Goal: Task Accomplishment & Management: Use online tool/utility

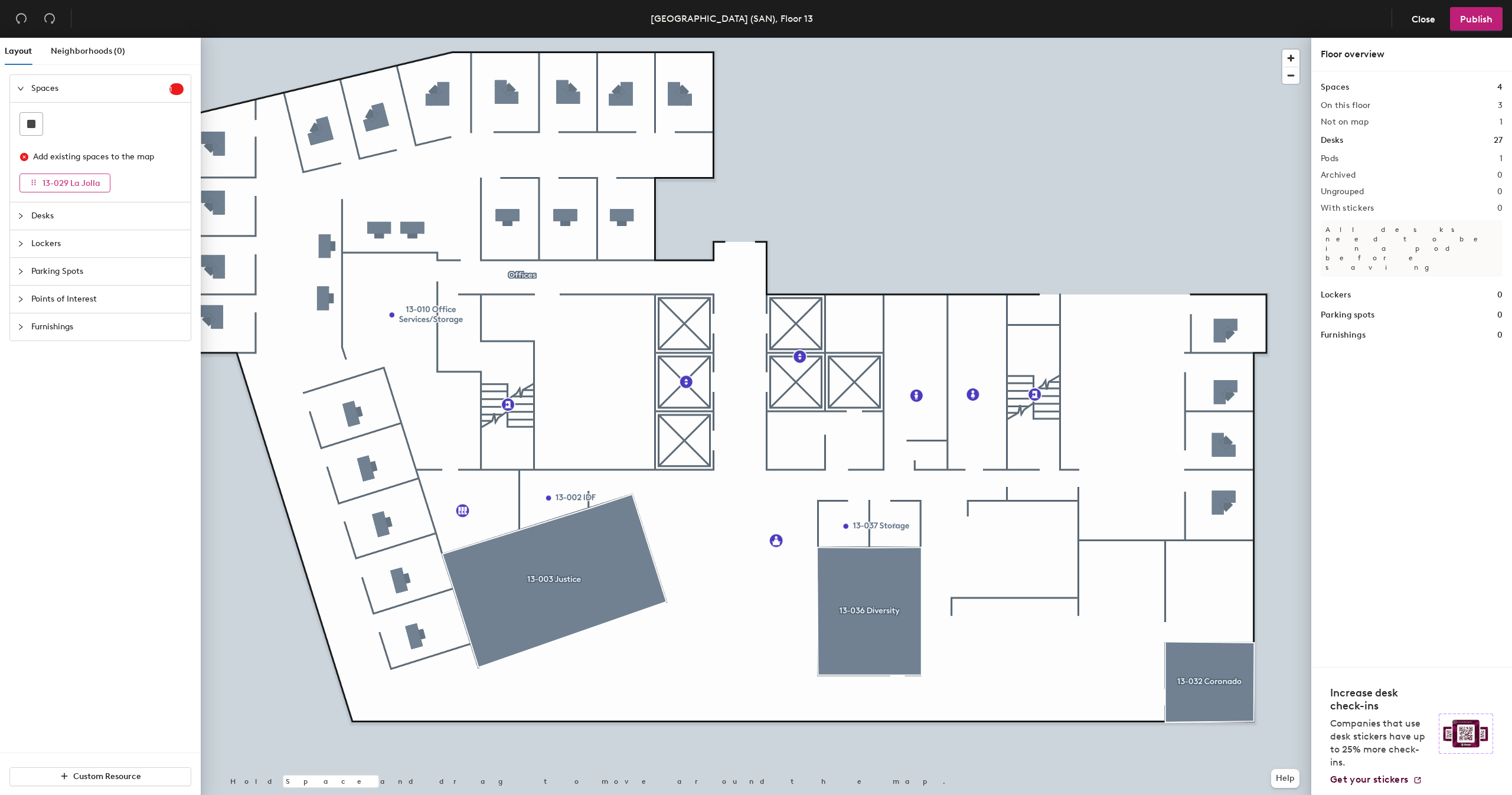
click at [49, 182] on span "13-029 La Jolla" at bounding box center [71, 183] width 58 height 10
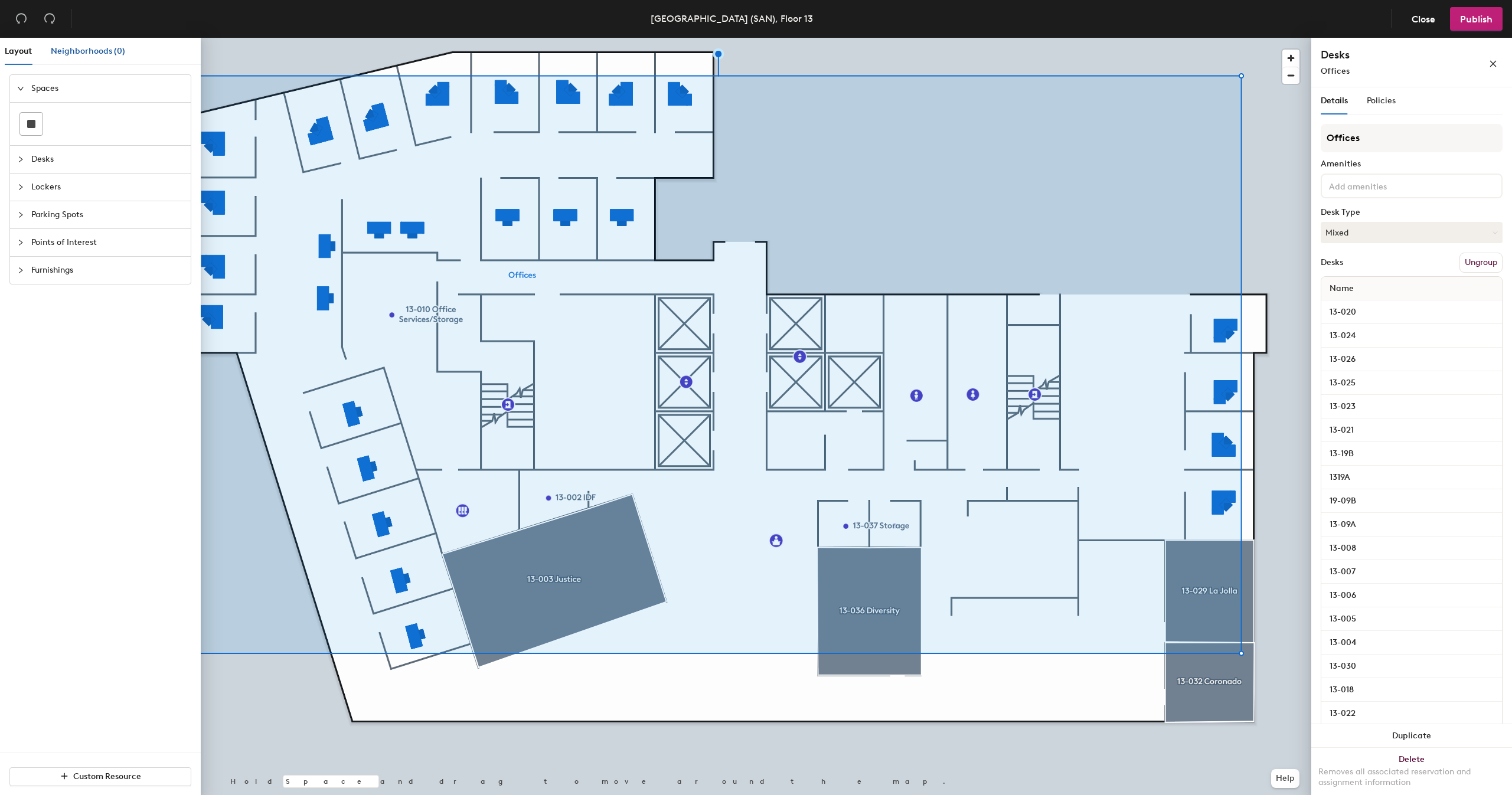
click at [68, 53] on span "Neighborhoods (0)" at bounding box center [88, 51] width 75 height 10
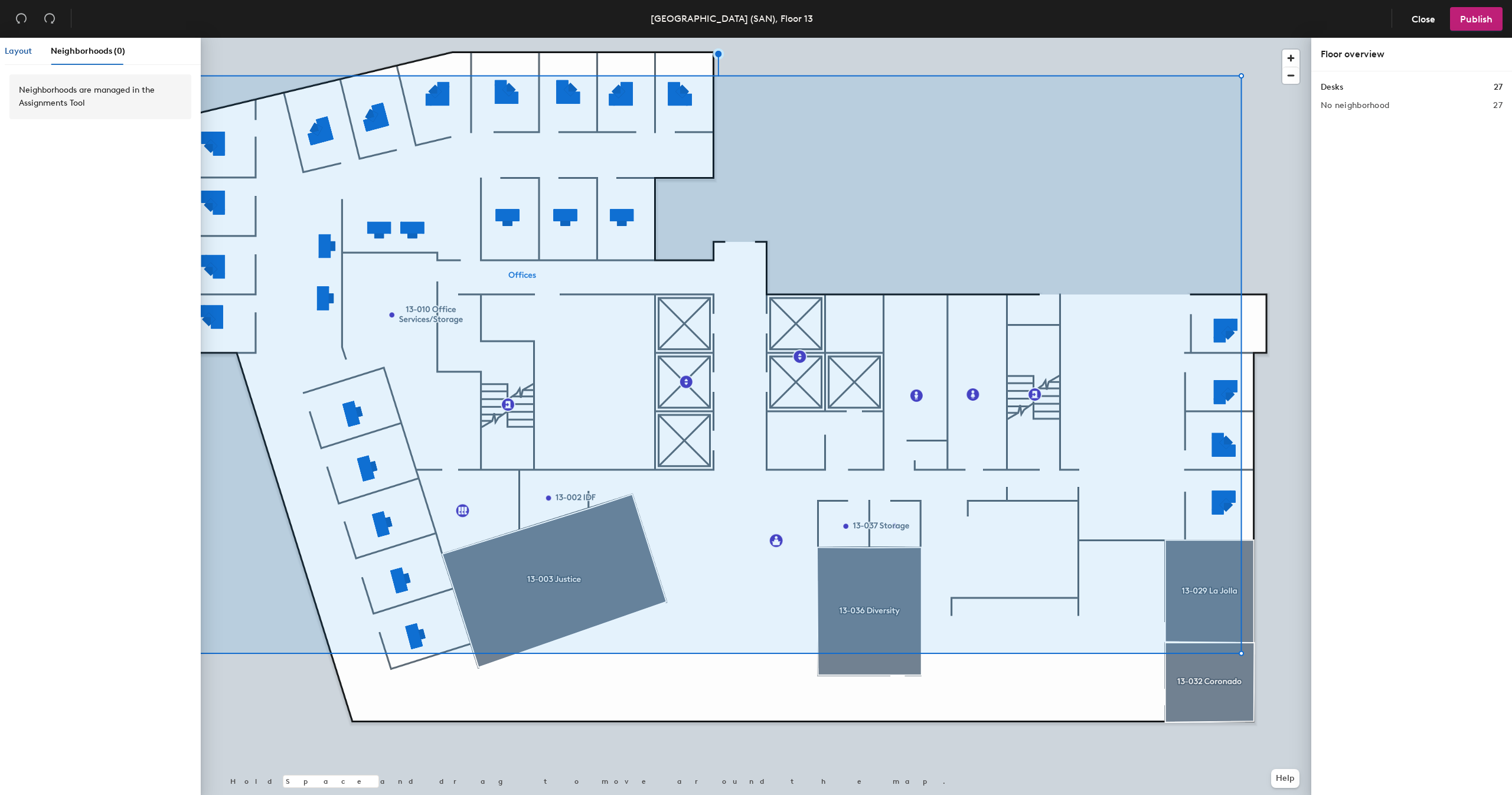
click at [14, 54] on span "Layout" at bounding box center [19, 51] width 27 height 10
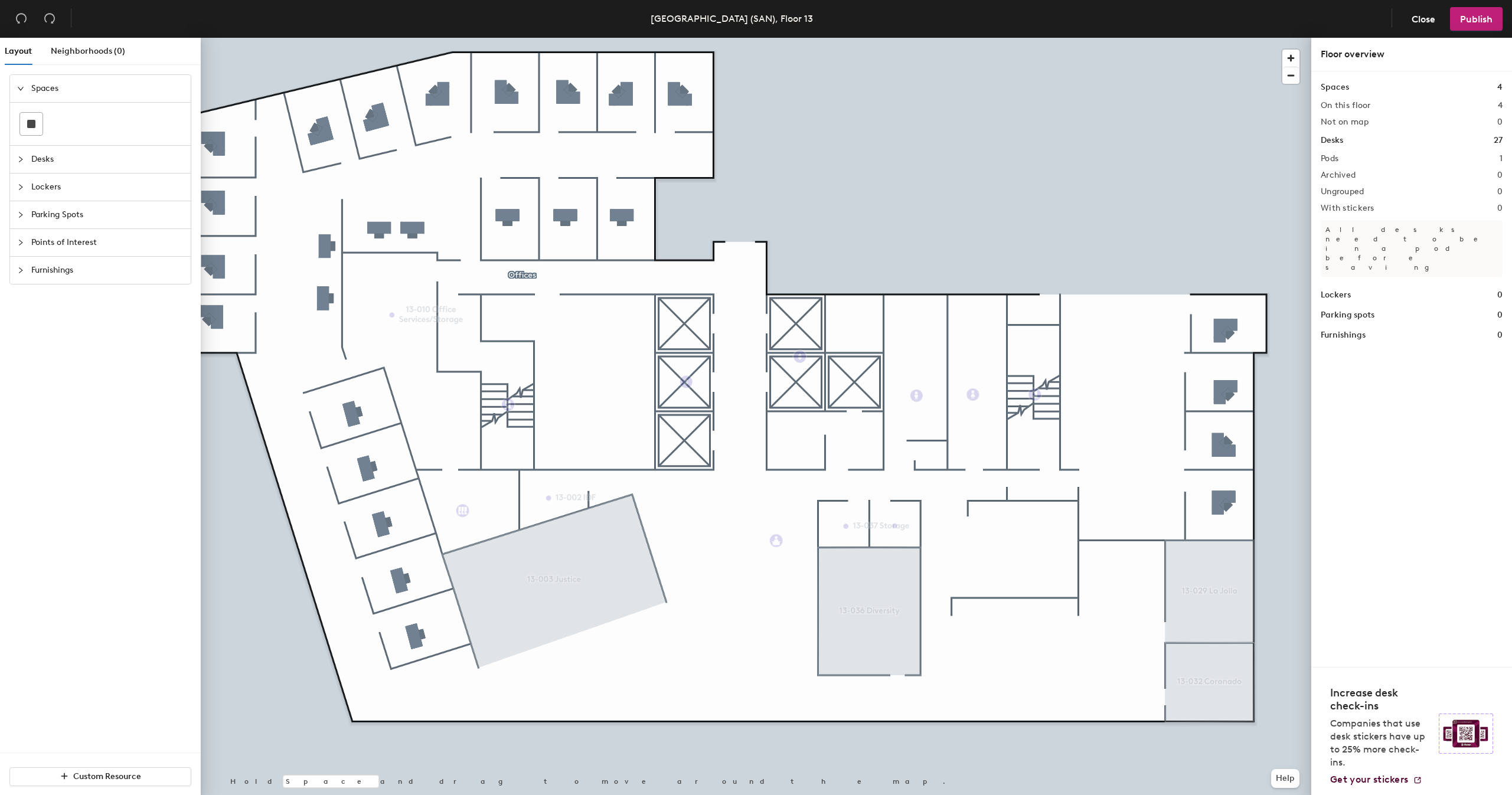
click at [16, 86] on div "Spaces" at bounding box center [100, 88] width 181 height 27
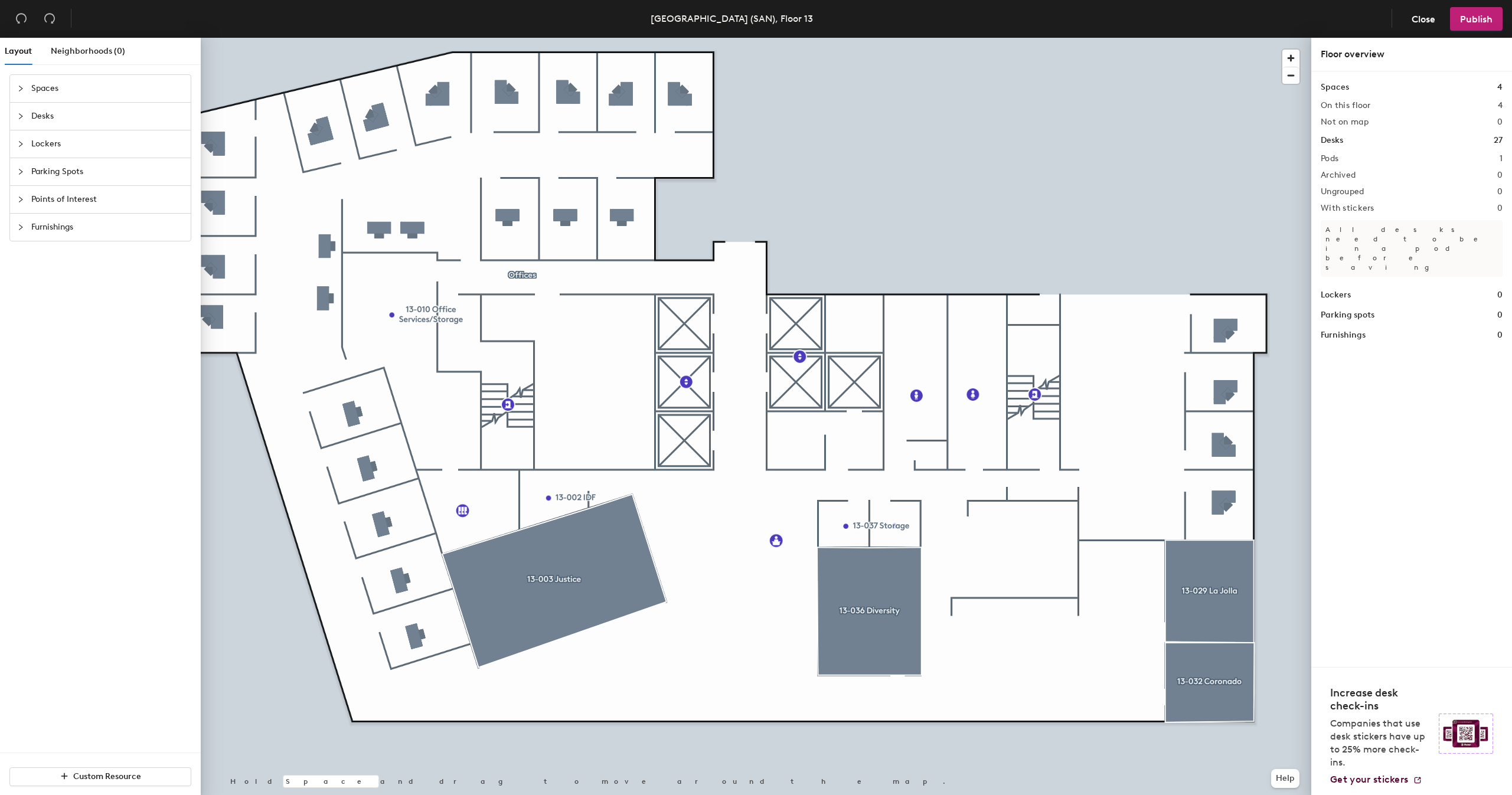
click at [19, 201] on icon "collapsed" at bounding box center [20, 200] width 7 height 7
click at [1020, 649] on div "Layout Neighborhoods (0) Spaces Desks Lockers Parking Spots Points of Interest …" at bounding box center [756, 418] width 1512 height 762
click at [401, 346] on div "Layout Neighborhoods (0) Spaces Desks Lockers Parking Spots Points of Interest …" at bounding box center [756, 418] width 1512 height 762
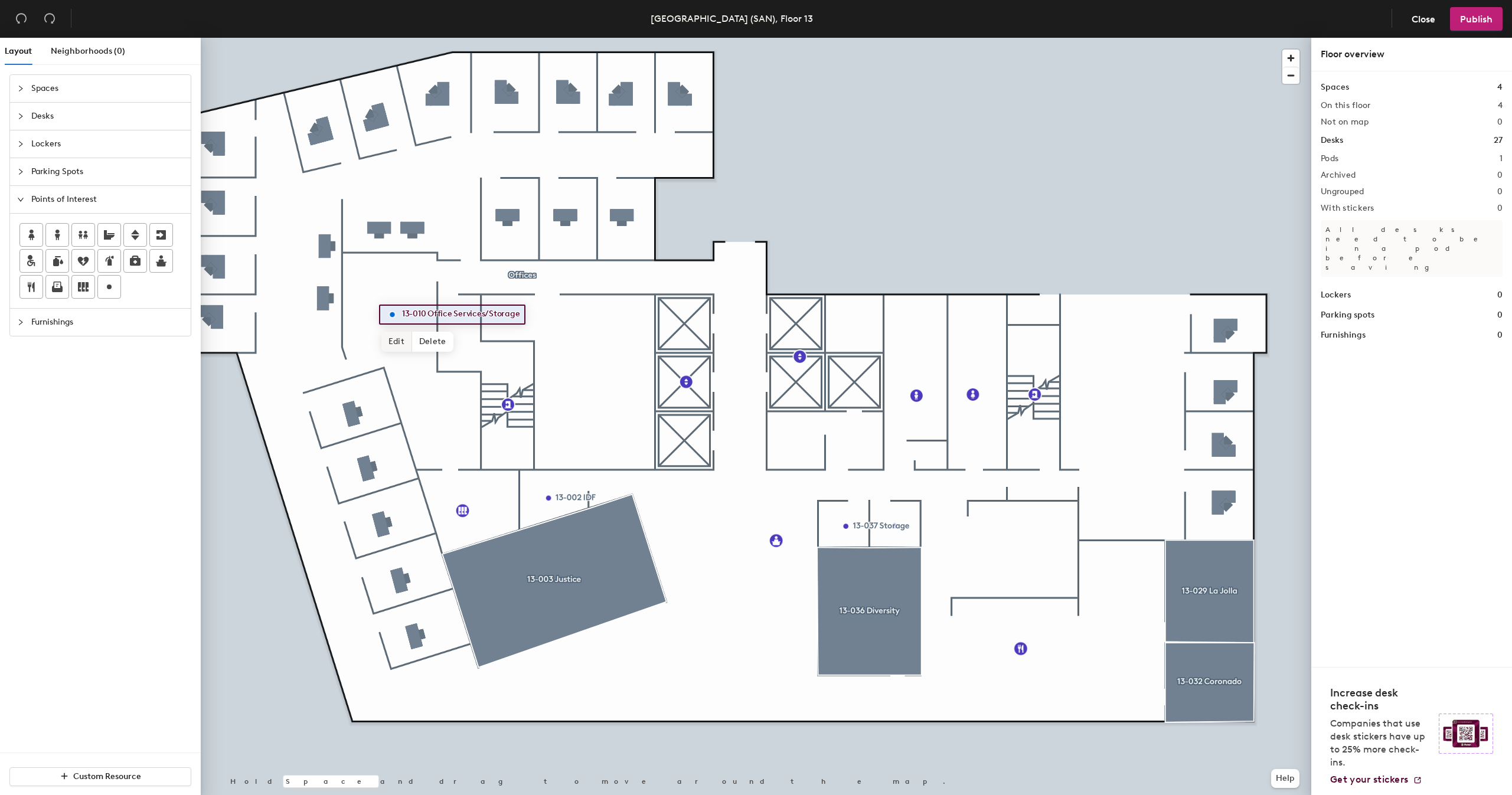
click at [398, 341] on span "Edit" at bounding box center [397, 342] width 31 height 20
click at [407, 376] on span "Edit" at bounding box center [405, 372] width 31 height 20
type input "13-010 Office Services/Storage"
click at [410, 37] on div at bounding box center [755, 37] width 1110 height 0
click at [409, 37] on div at bounding box center [755, 37] width 1110 height 0
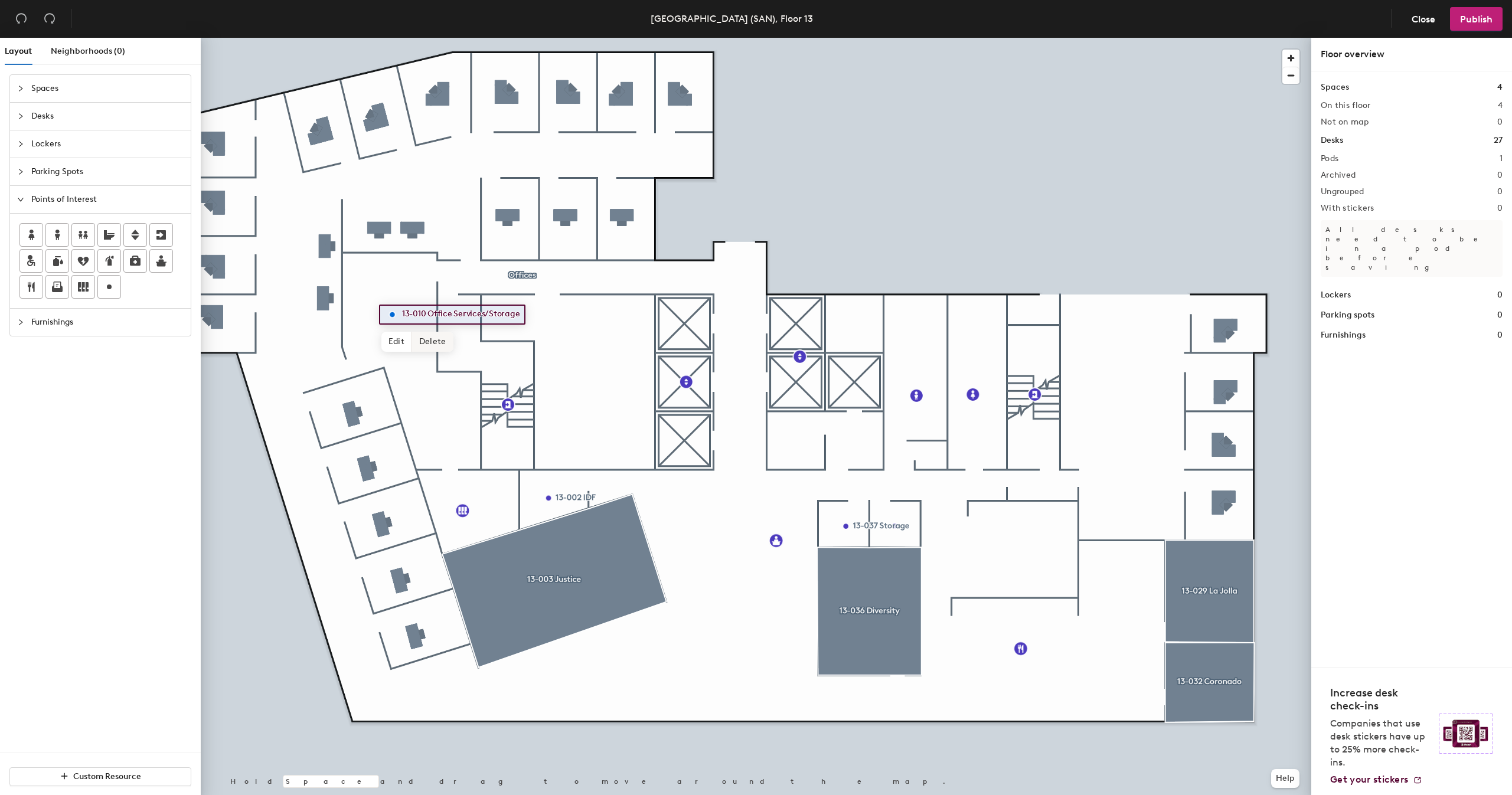
click at [427, 343] on span "Delete" at bounding box center [432, 342] width 42 height 20
click at [399, 37] on div at bounding box center [755, 37] width 1110 height 0
click at [894, 37] on div at bounding box center [755, 37] width 1110 height 0
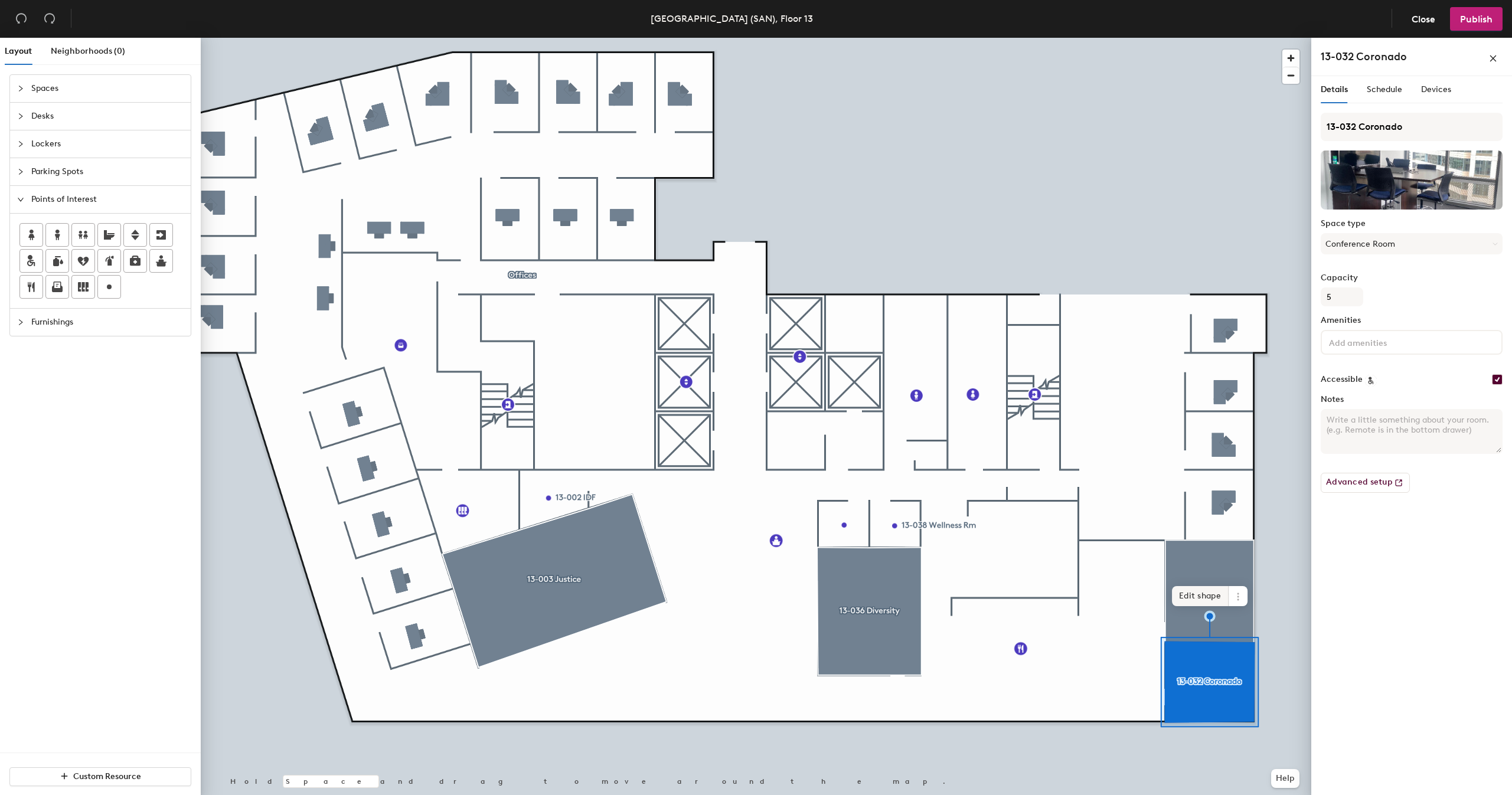
click at [1193, 595] on span "Edit shape" at bounding box center [1199, 596] width 57 height 20
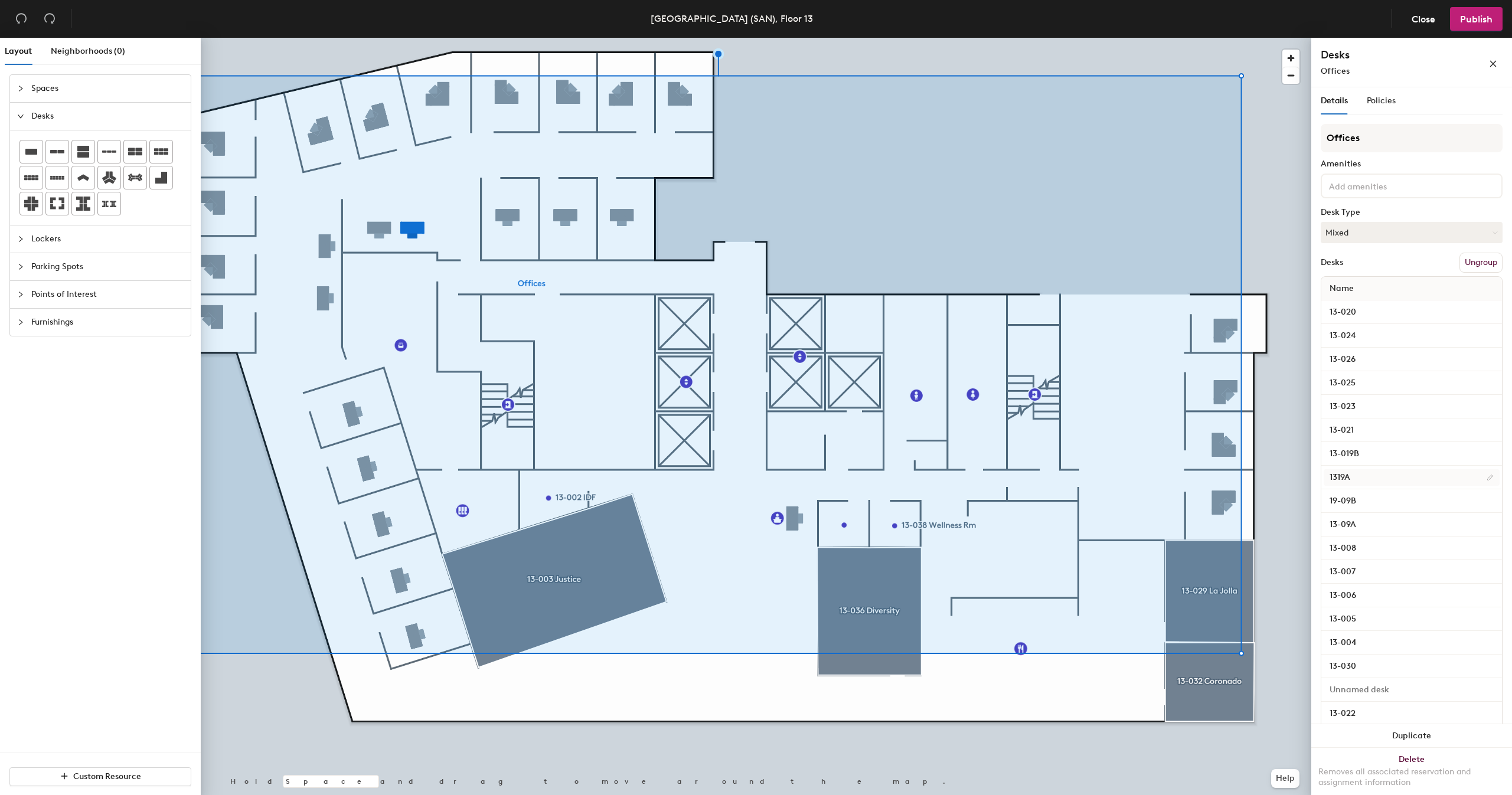
type input "13-019B"
click at [1339, 476] on input "1319A" at bounding box center [1411, 476] width 176 height 16
drag, startPoint x: 1334, startPoint y: 475, endPoint x: 1346, endPoint y: 478, distance: 12.4
click at [1335, 475] on input "1319A" at bounding box center [1411, 476] width 176 height 16
click at [1340, 476] on input "1319A" at bounding box center [1411, 476] width 176 height 16
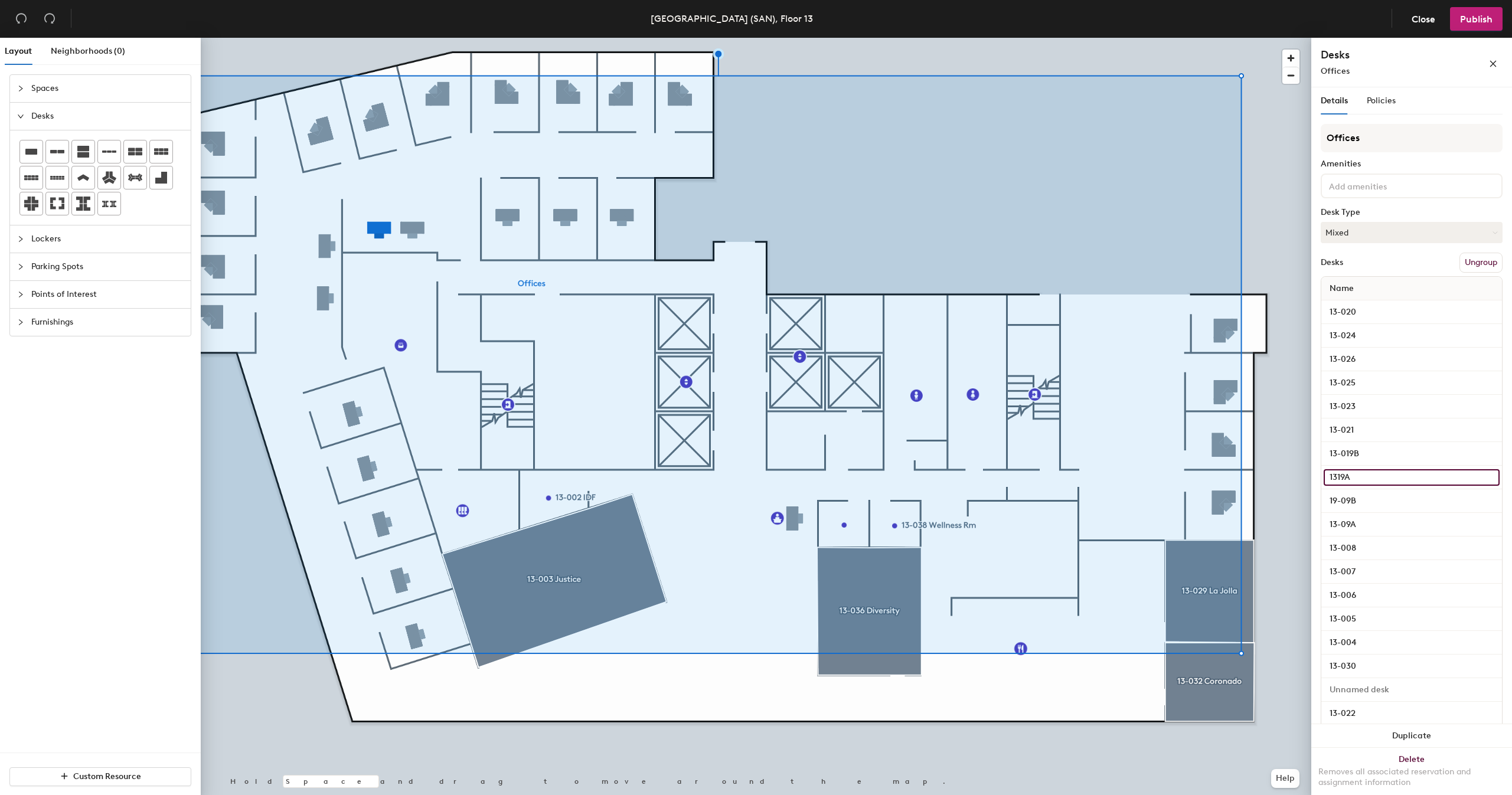
click at [1339, 476] on input "1319A" at bounding box center [1411, 476] width 176 height 16
click at [1337, 476] on input "1319A" at bounding box center [1411, 476] width 176 height 16
type input "13-019A"
click at [1348, 502] on input "19-09B" at bounding box center [1411, 500] width 176 height 16
click at [1334, 502] on input "19-09B" at bounding box center [1411, 500] width 176 height 16
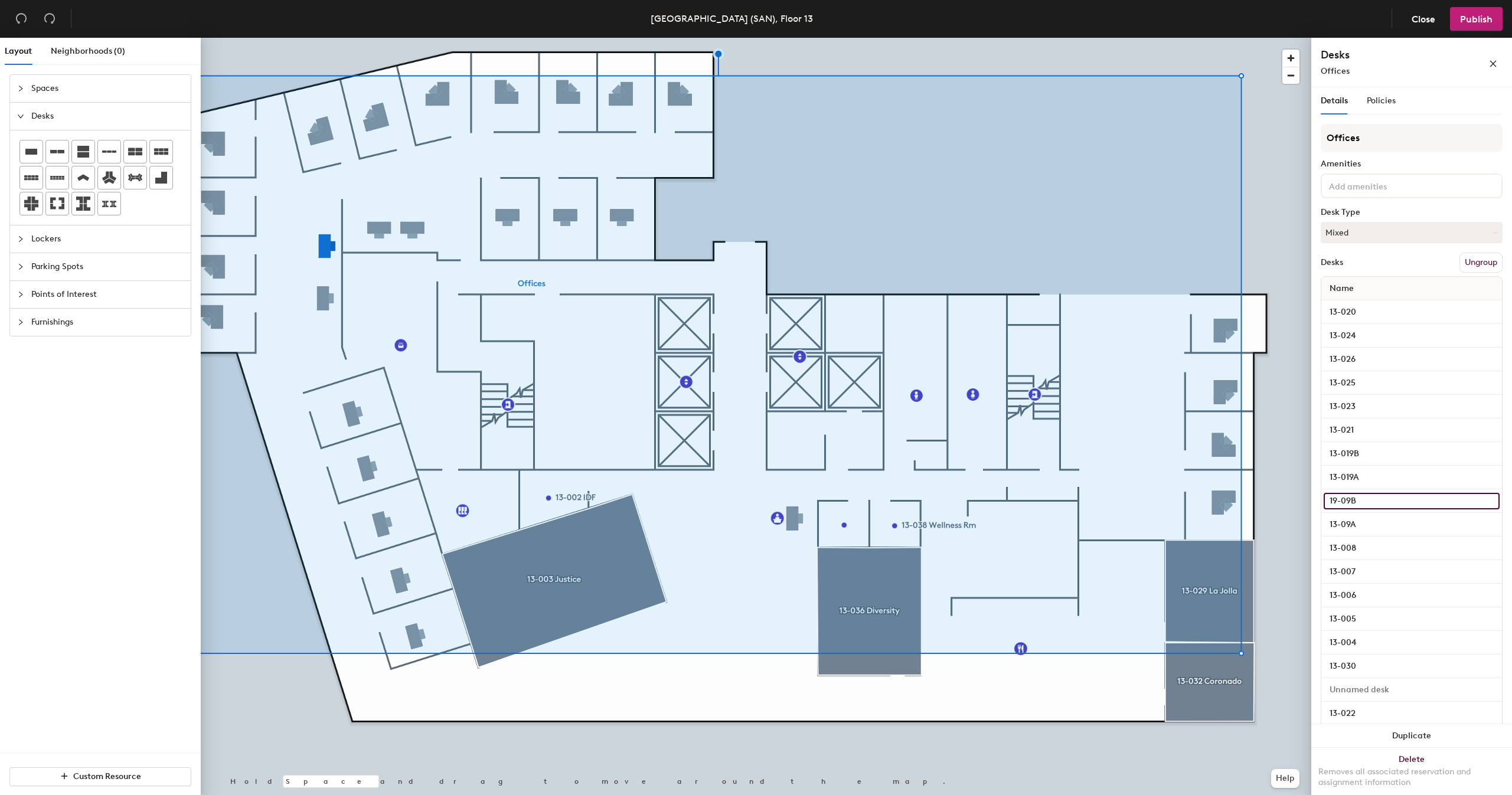
click at [1337, 499] on input "19-09B" at bounding box center [1411, 500] width 176 height 16
type input "3"
click at [1364, 691] on input at bounding box center [1411, 690] width 176 height 16
type input "13-001"
click at [1407, 538] on div "13-008" at bounding box center [1411, 549] width 181 height 24
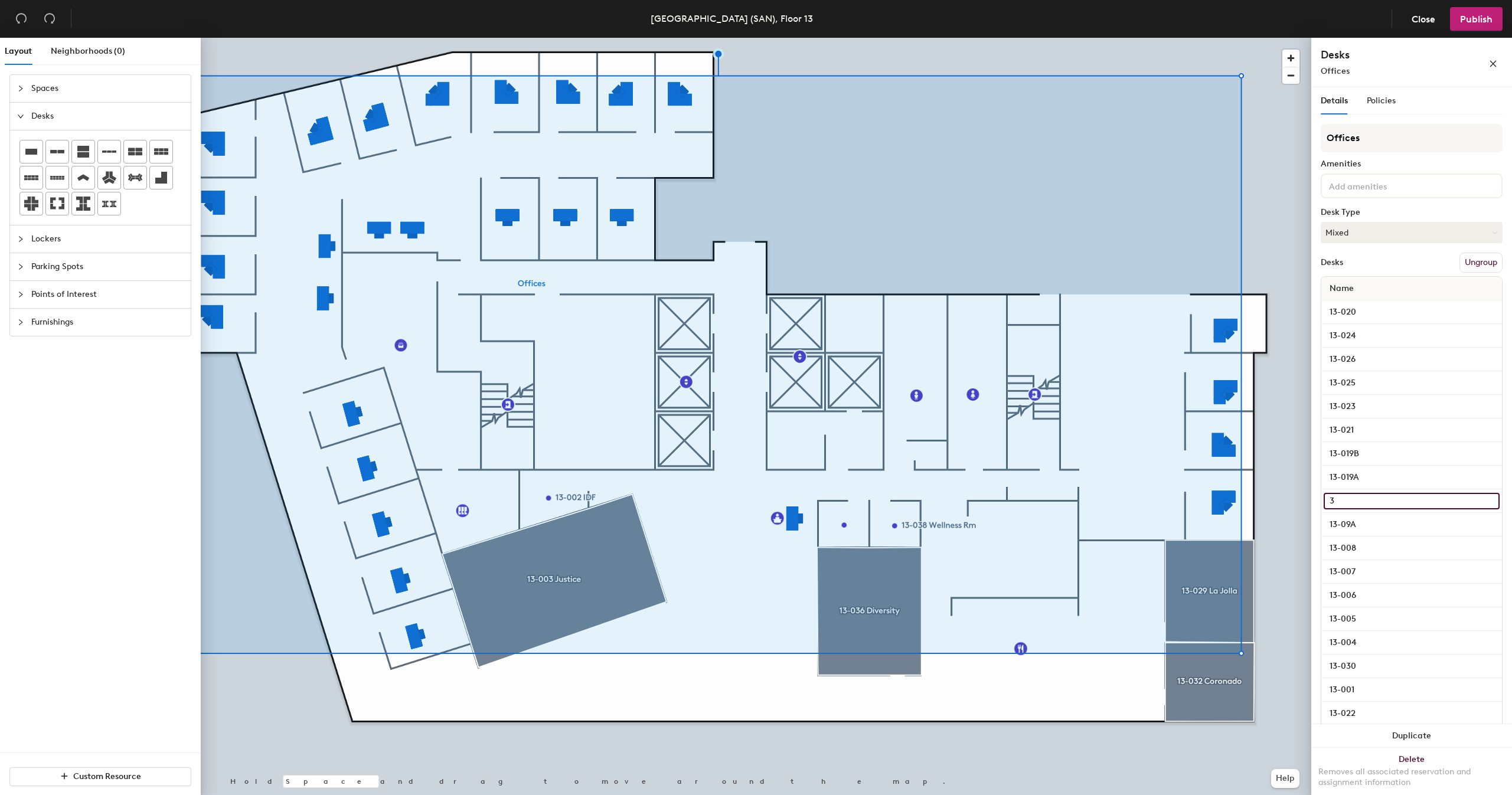
click at [1378, 496] on input "3" at bounding box center [1411, 500] width 176 height 16
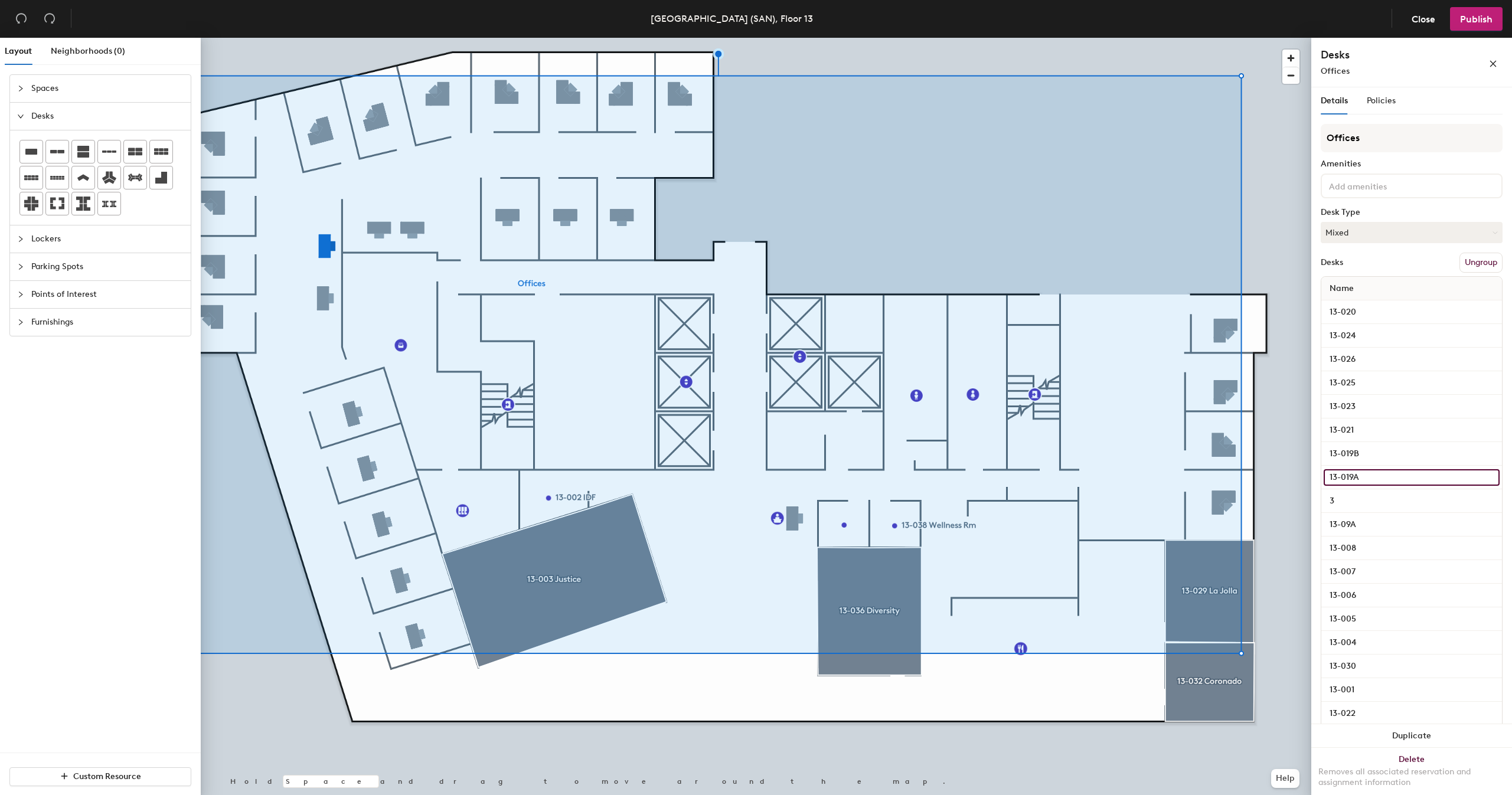
click at [1373, 469] on input "13-019A" at bounding box center [1411, 476] width 176 height 16
click at [1368, 443] on div "13-019B" at bounding box center [1411, 454] width 181 height 24
click at [1368, 454] on input "13-019B" at bounding box center [1411, 454] width 176 height 16
click at [1377, 488] on div "13-019A" at bounding box center [1411, 477] width 181 height 24
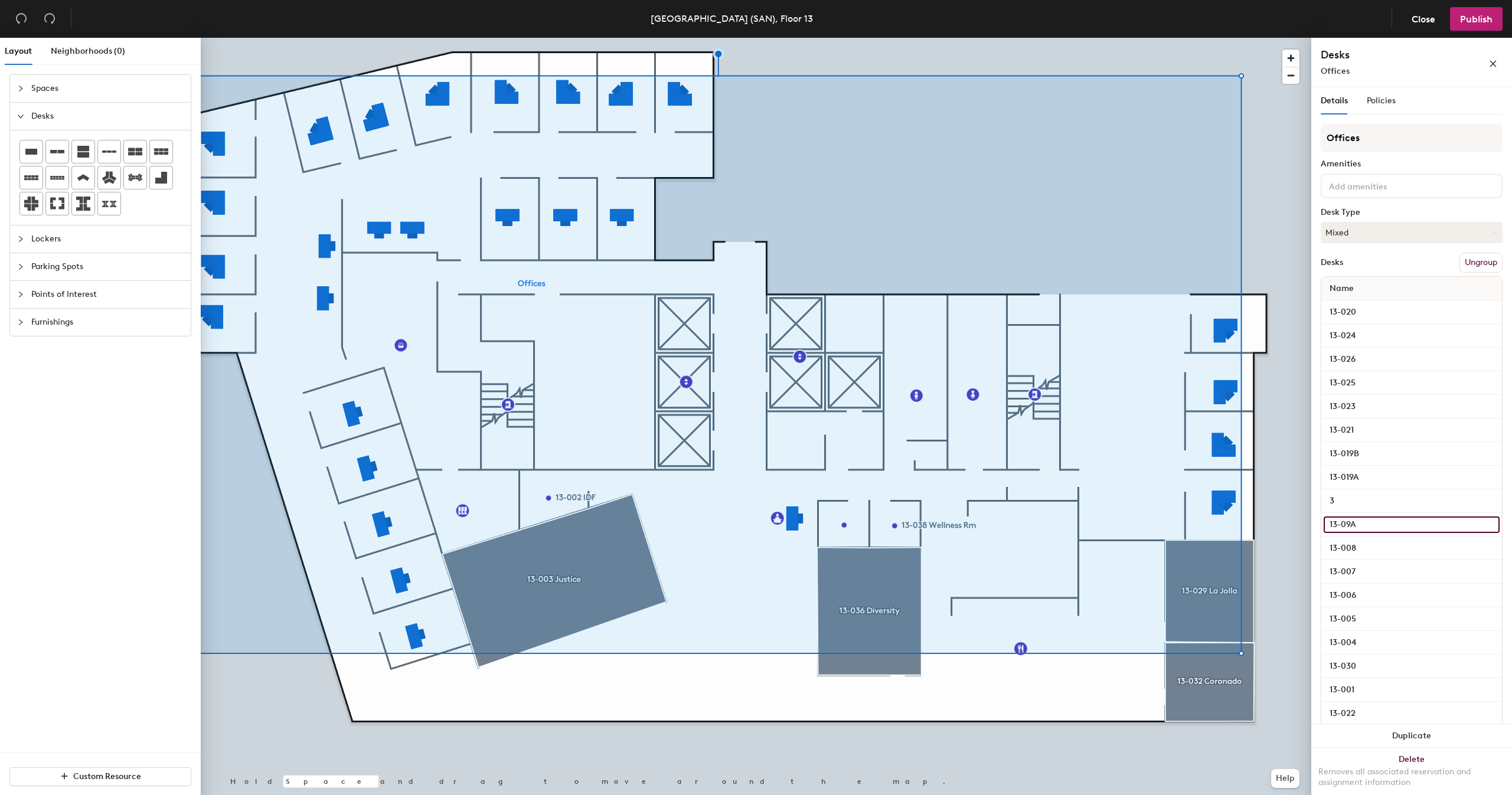
click at [1367, 525] on input "13-09A" at bounding box center [1411, 524] width 176 height 16
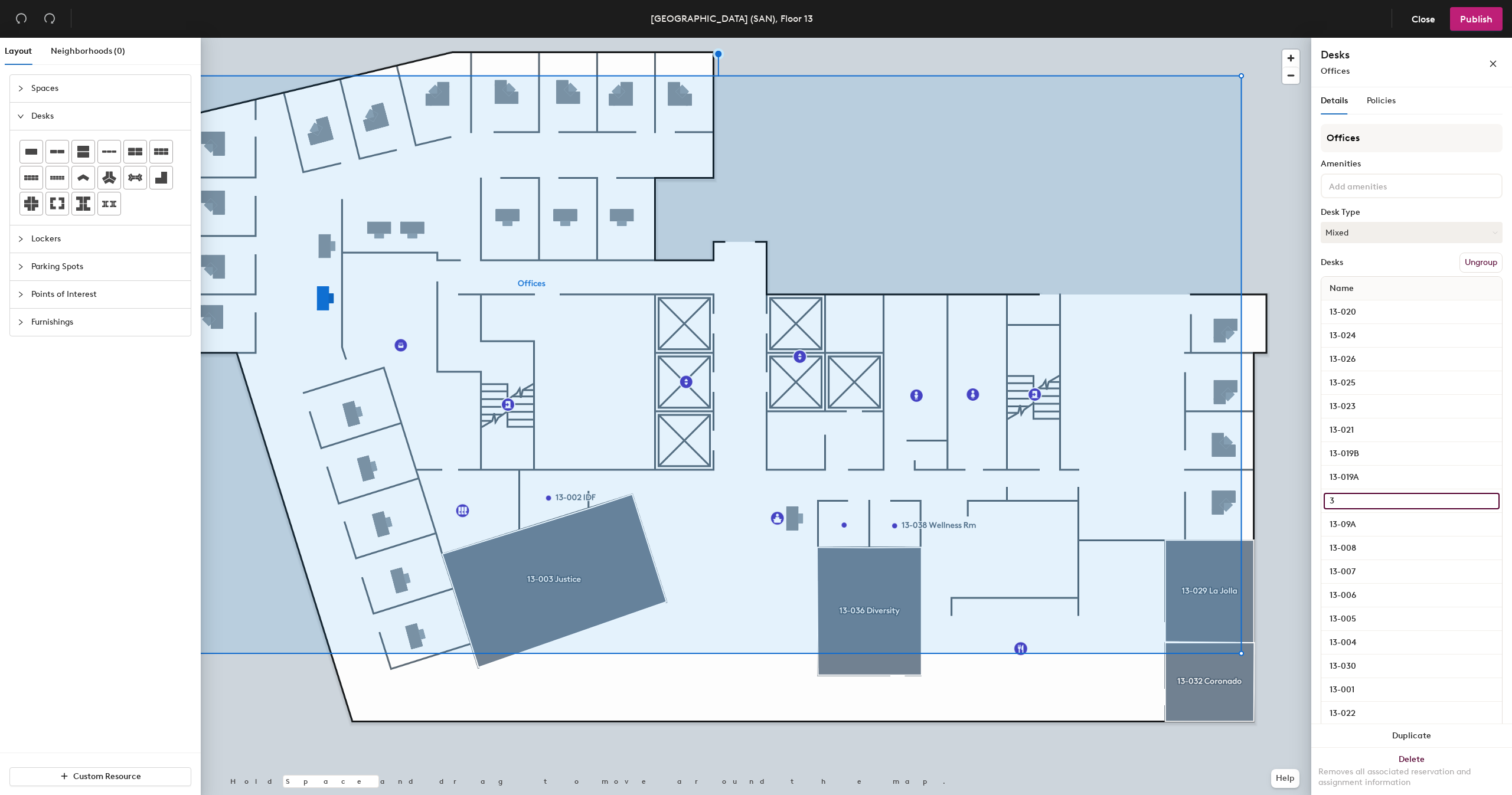
click at [1367, 499] on input "3" at bounding box center [1411, 500] width 176 height 16
type input "3"
type input "13-009B"
click at [1351, 522] on input "13-09A" at bounding box center [1411, 524] width 176 height 16
click at [1351, 522] on input "13-09A" at bounding box center [1411, 524] width 176 height 16
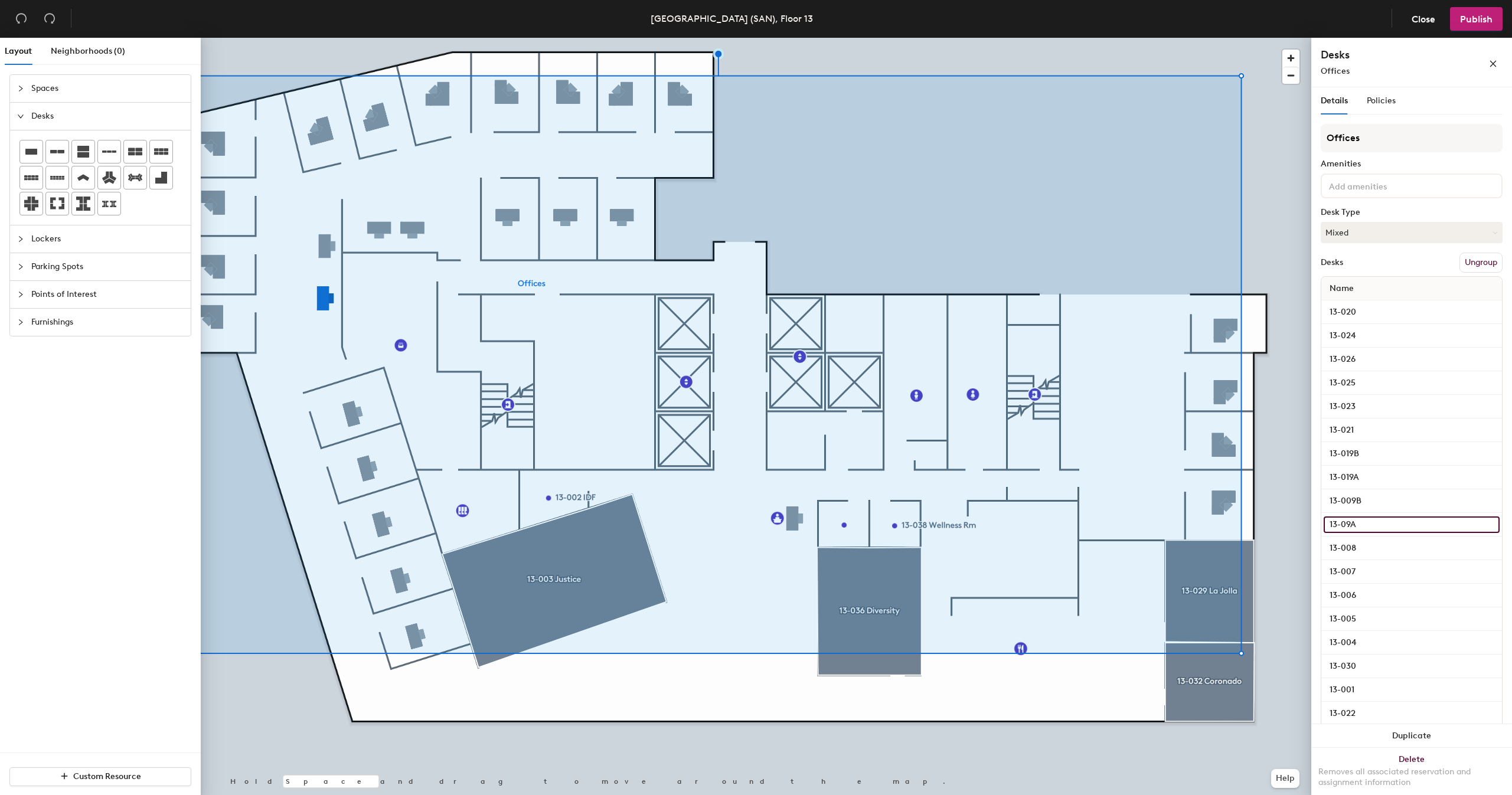
click at [1344, 522] on input "13-09A" at bounding box center [1411, 524] width 176 height 16
click at [1347, 523] on input "13-09A" at bounding box center [1411, 524] width 176 height 16
type input "13-009A"
click at [1374, 446] on input "13-019B" at bounding box center [1411, 454] width 176 height 16
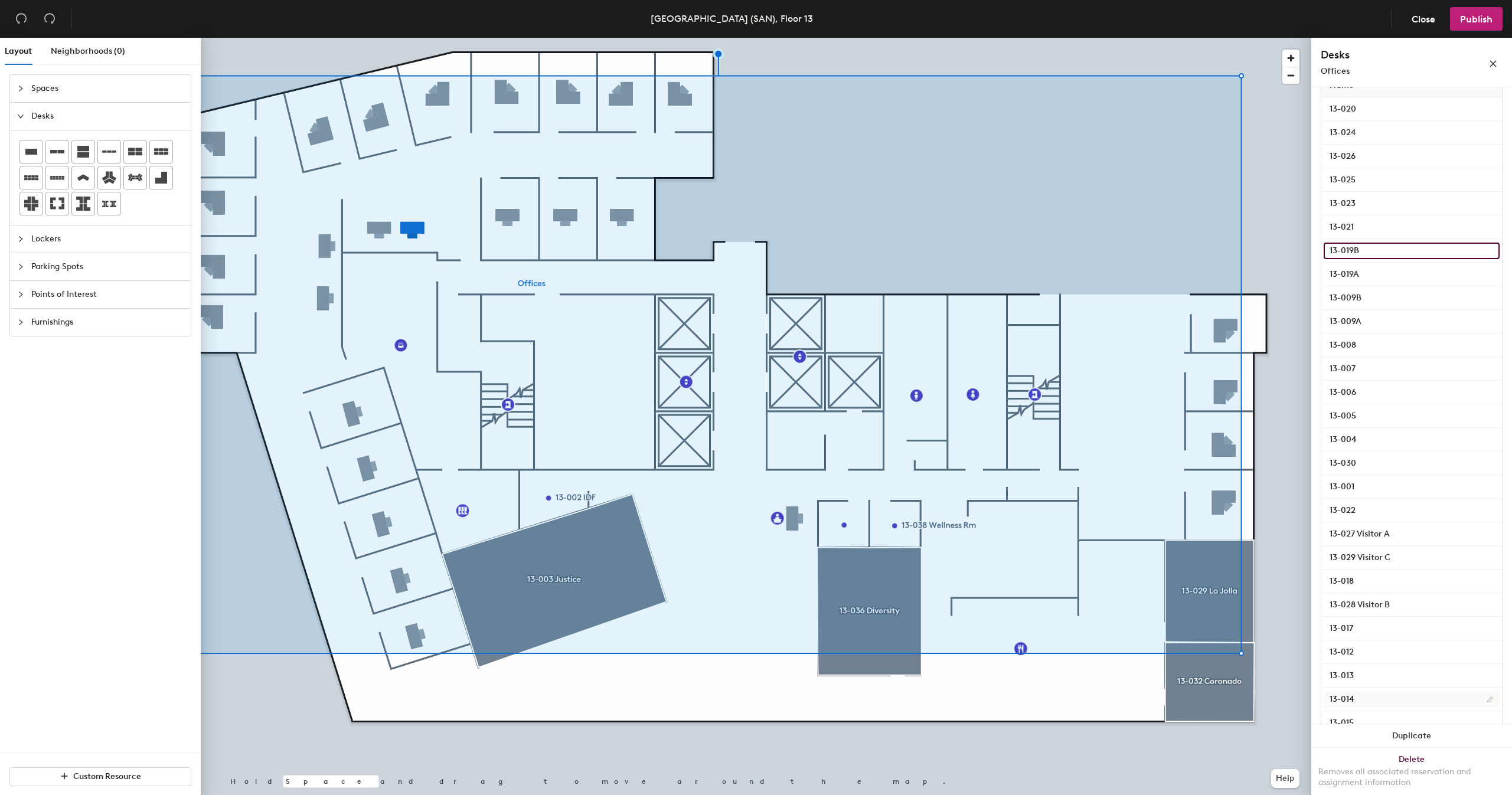
scroll to position [255, 0]
click at [1396, 552] on input "13-028 Visitor B" at bounding box center [1411, 553] width 176 height 16
